Goal: Find specific page/section: Find specific page/section

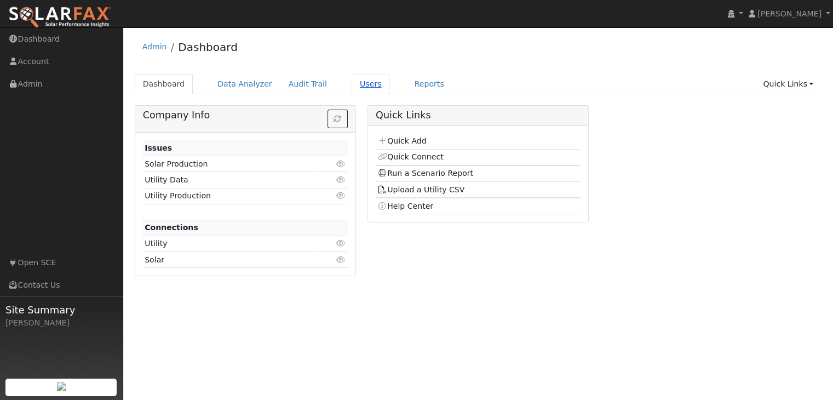
click at [357, 81] on link "Users" at bounding box center [371, 84] width 38 height 20
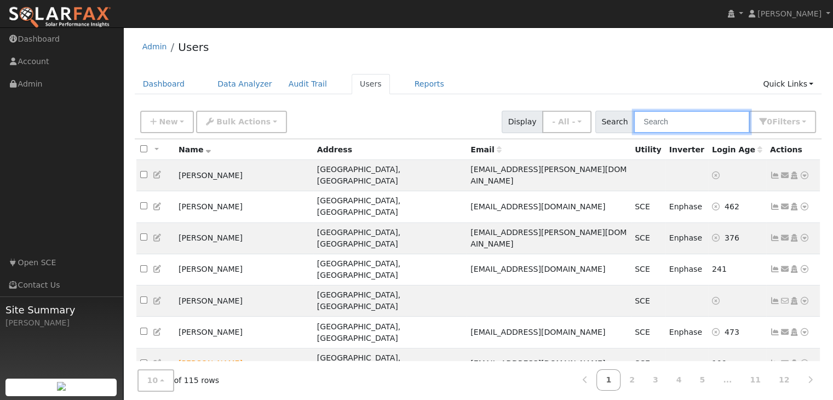
click at [681, 120] on input "text" at bounding box center [692, 122] width 116 height 22
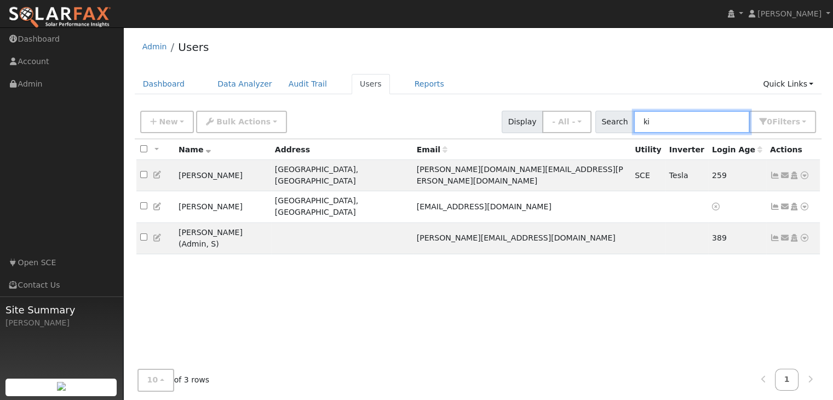
type input "k"
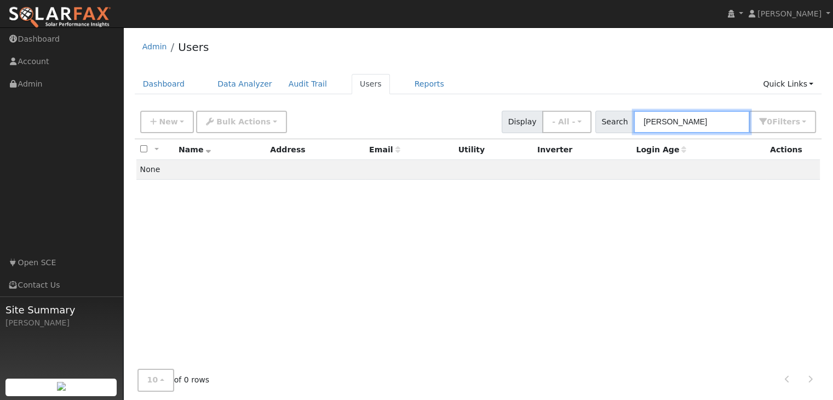
type input "[PERSON_NAME]"
